Goal: Navigation & Orientation: Find specific page/section

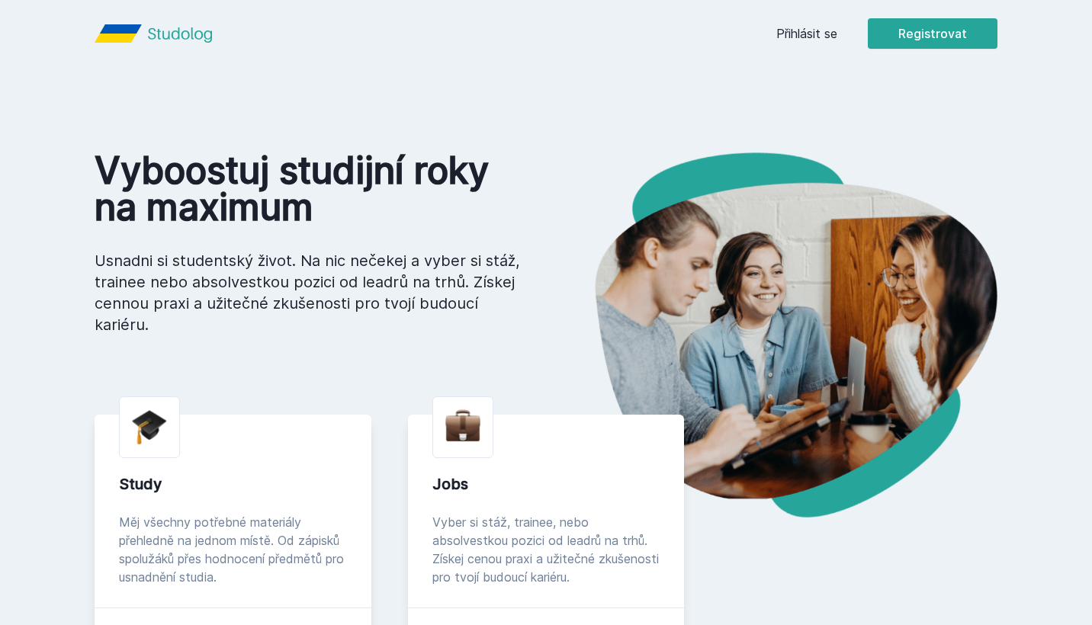
click at [826, 34] on link "Přihlásit se" at bounding box center [806, 33] width 61 height 18
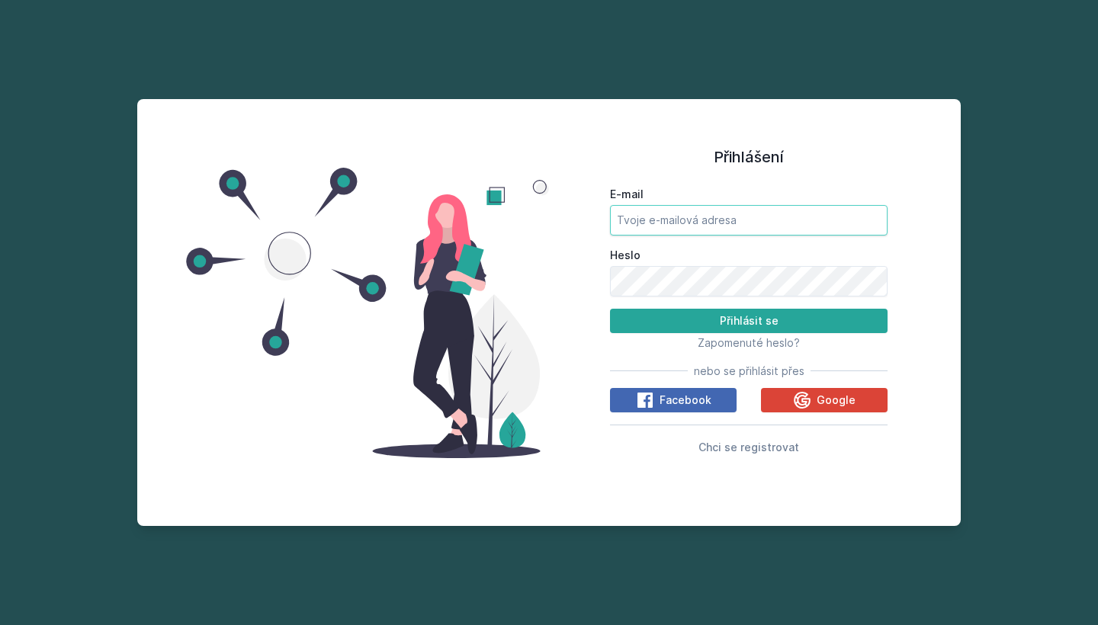
type input "[EMAIL_ADDRESS][DOMAIN_NAME]"
click at [749, 320] on button "Přihlásit se" at bounding box center [749, 321] width 278 height 24
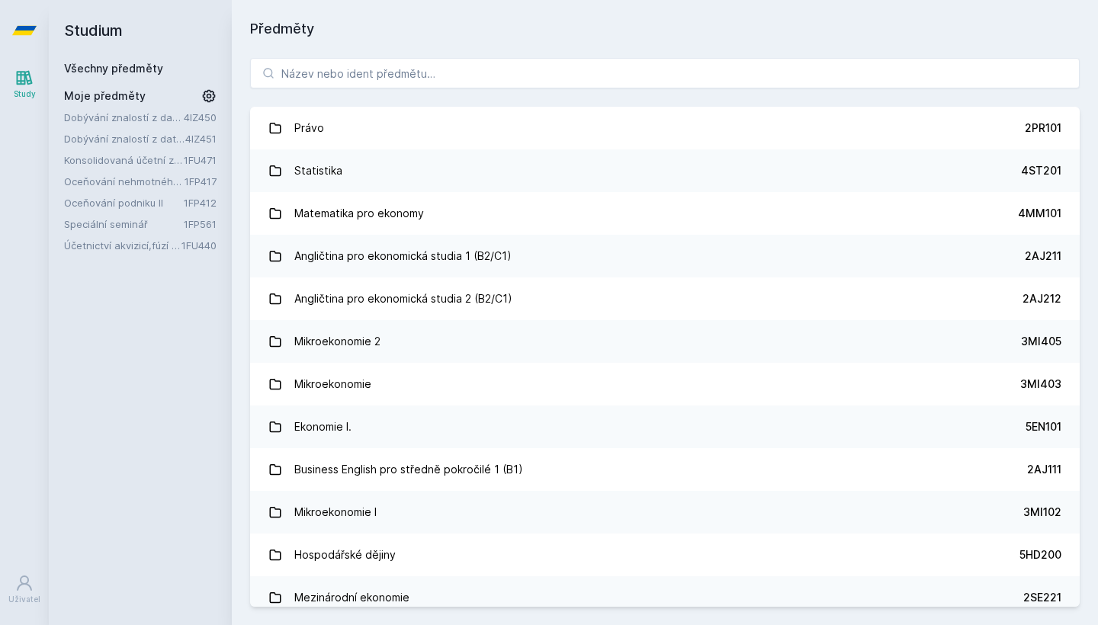
click at [209, 245] on link "1FU440" at bounding box center [199, 245] width 35 height 12
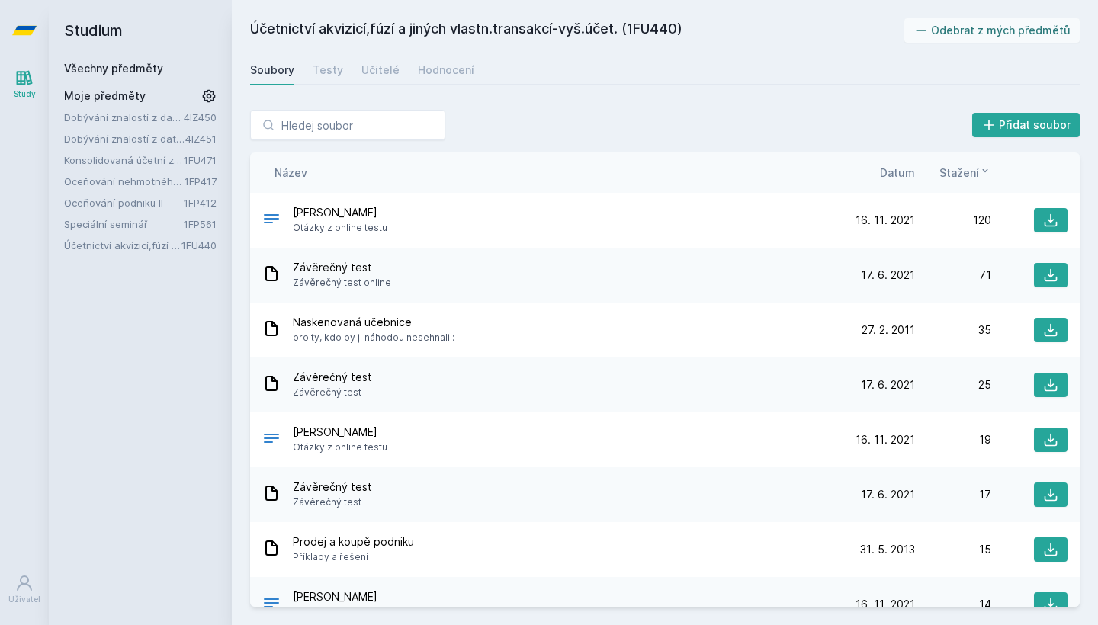
click at [883, 185] on div "Název Datum Stažení" at bounding box center [665, 173] width 830 height 40
click at [902, 173] on span "Datum" at bounding box center [897, 173] width 35 height 16
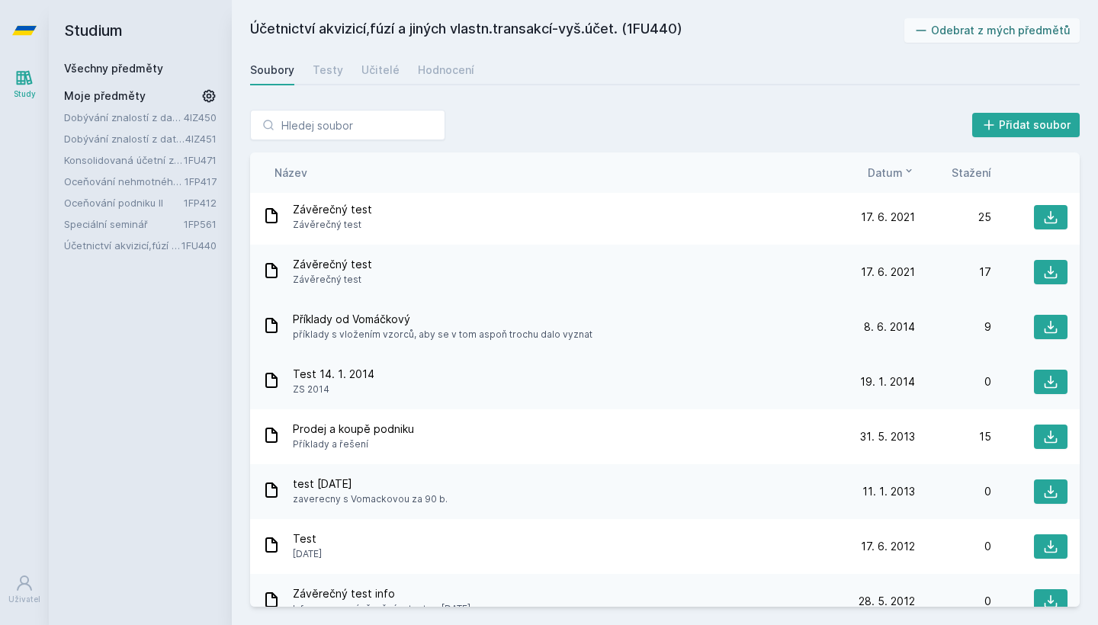
scroll to position [554, 0]
